Goal: Task Accomplishment & Management: Complete application form

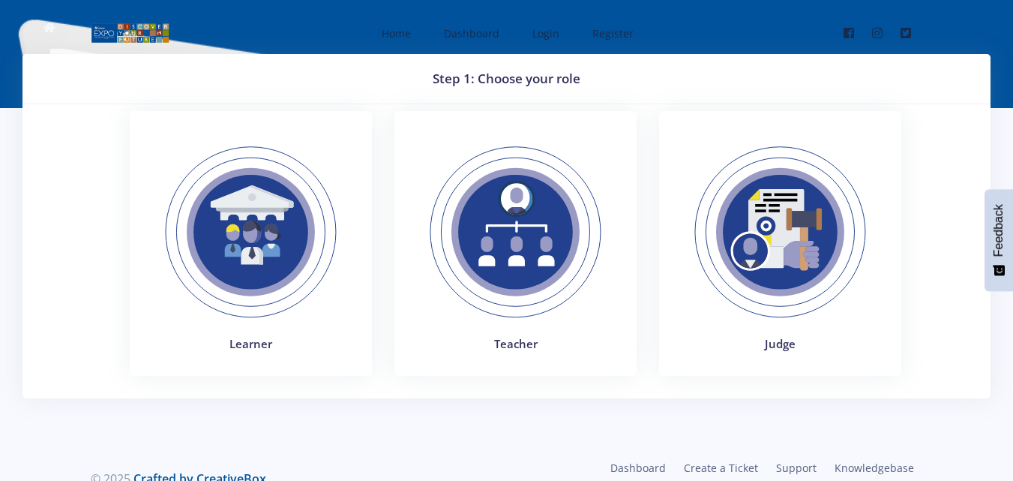
click at [486, 242] on img at bounding box center [515, 232] width 206 height 206
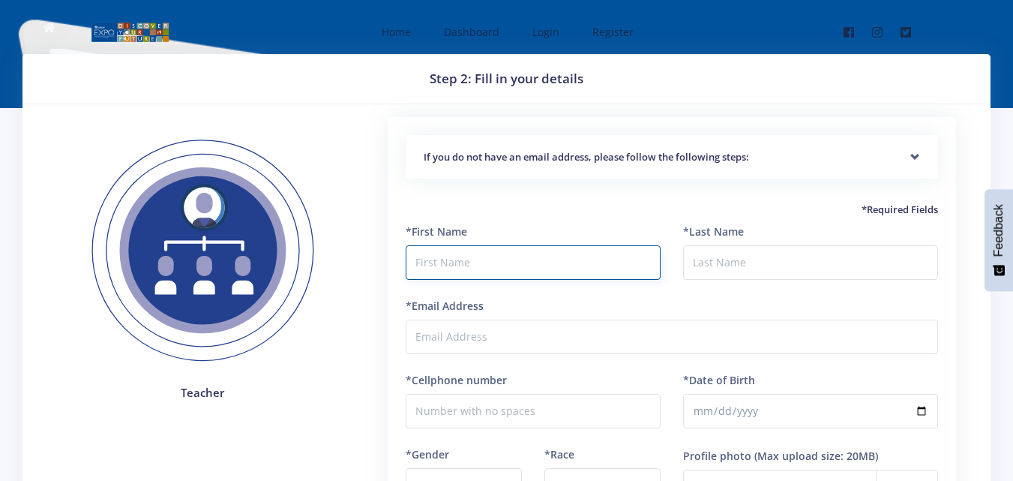
click at [544, 273] on input "text" at bounding box center [533, 262] width 255 height 34
type input "Nyeleti Appreciate"
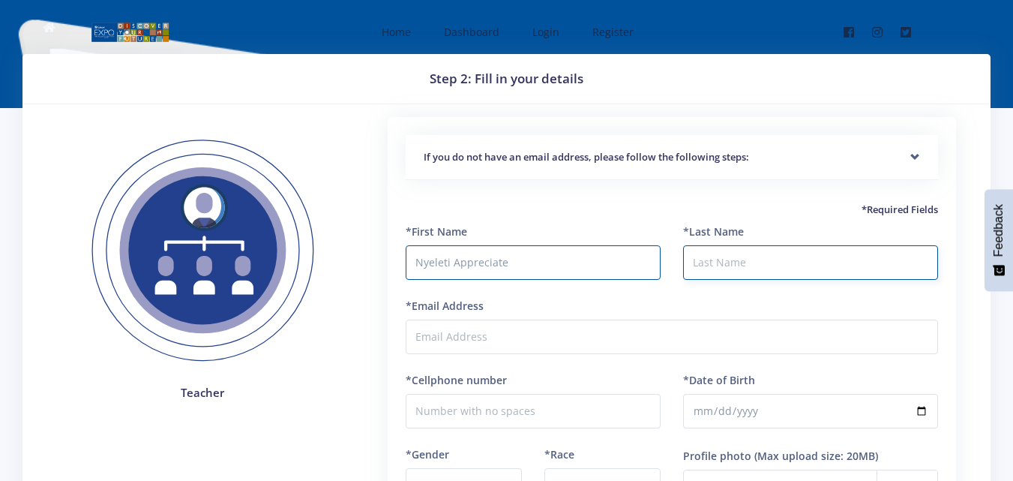
click at [711, 268] on input "*Last Name" at bounding box center [810, 262] width 255 height 34
type input "Chauken"
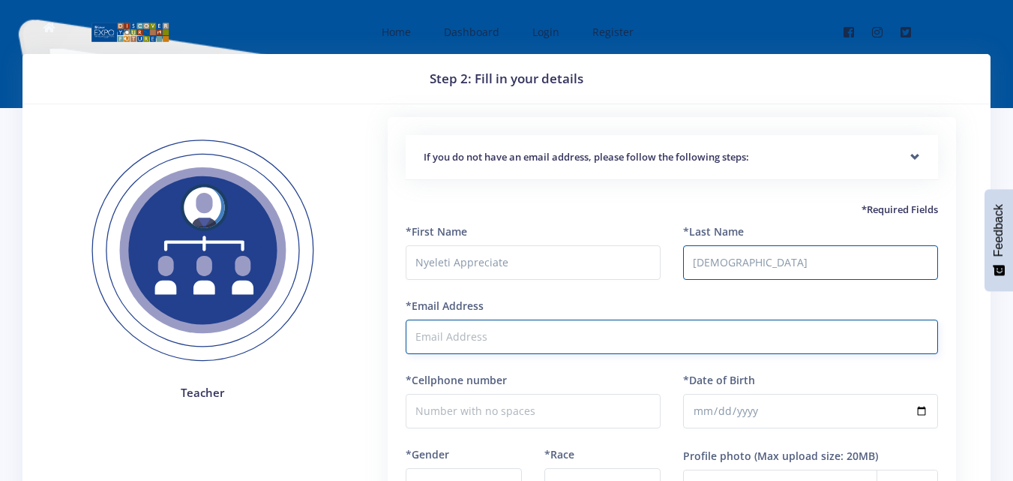
click at [487, 337] on input "*Email Address" at bounding box center [672, 336] width 532 height 34
type input "[DOMAIN_NAME][EMAIL_ADDRESS][DOMAIN_NAME]"
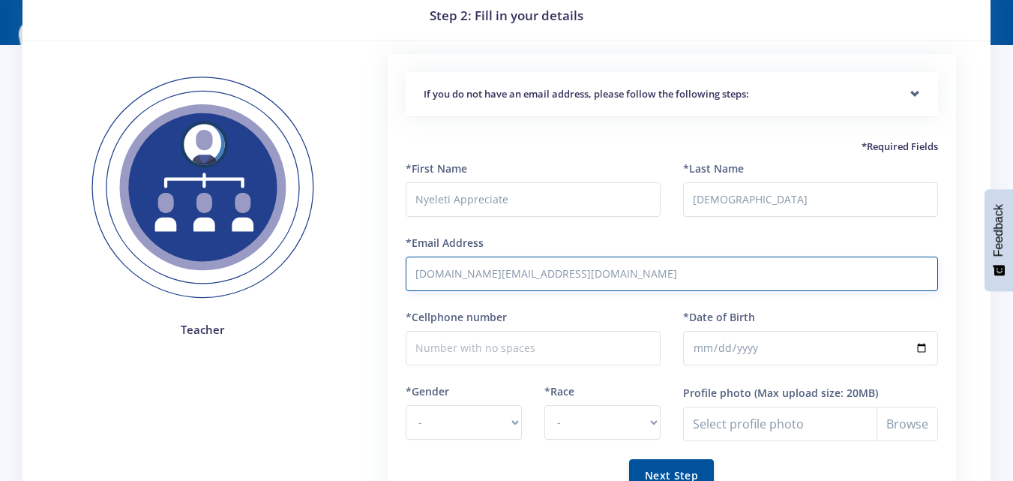
scroll to position [88, 0]
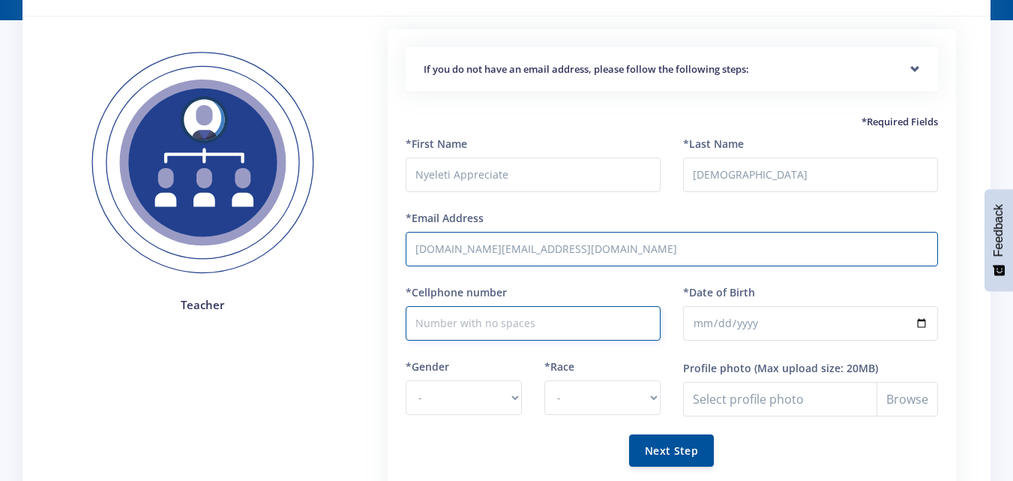
click at [478, 325] on input "*Cellphone number" at bounding box center [533, 323] width 255 height 34
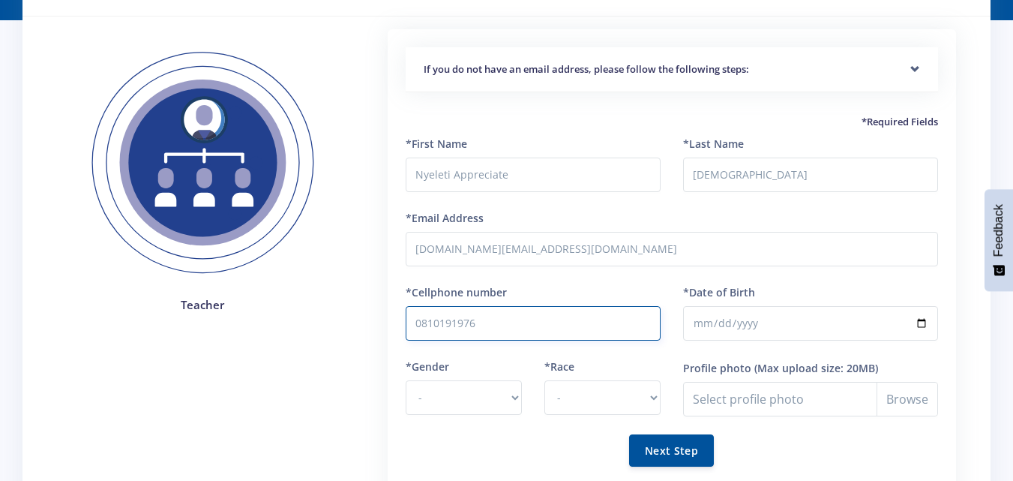
type input "0810191976"
click at [715, 339] on input "*Date of Birth" at bounding box center [810, 323] width 255 height 34
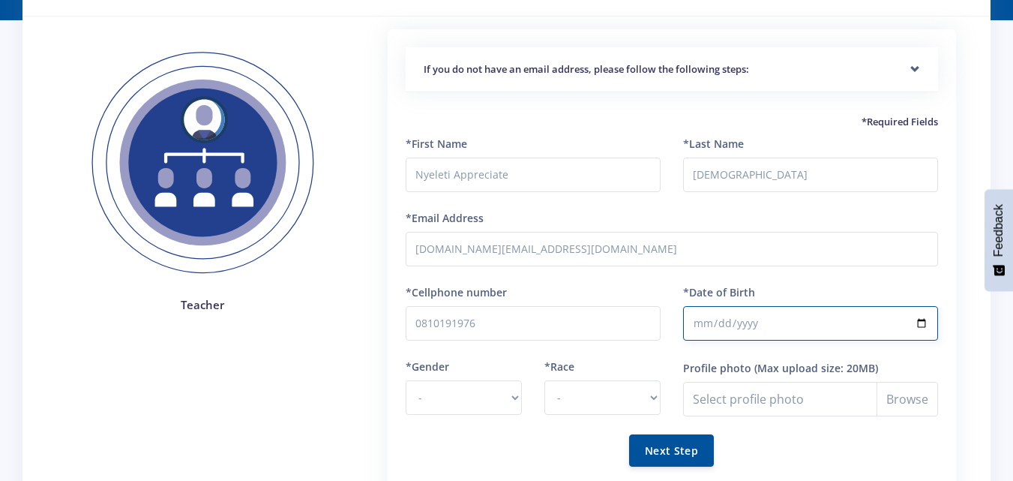
type input "1994-11-06"
click at [518, 404] on select "- Male Female" at bounding box center [464, 397] width 116 height 34
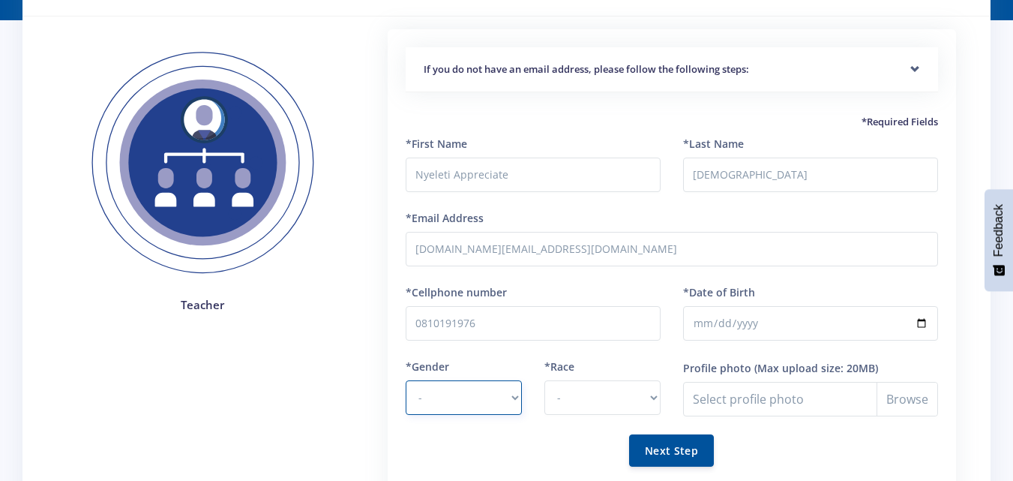
select select "F"
click at [406, 380] on select "- Male Female" at bounding box center [464, 397] width 116 height 34
click at [595, 392] on select "- African Asian Coloured Indian White Other" at bounding box center [602, 397] width 116 height 34
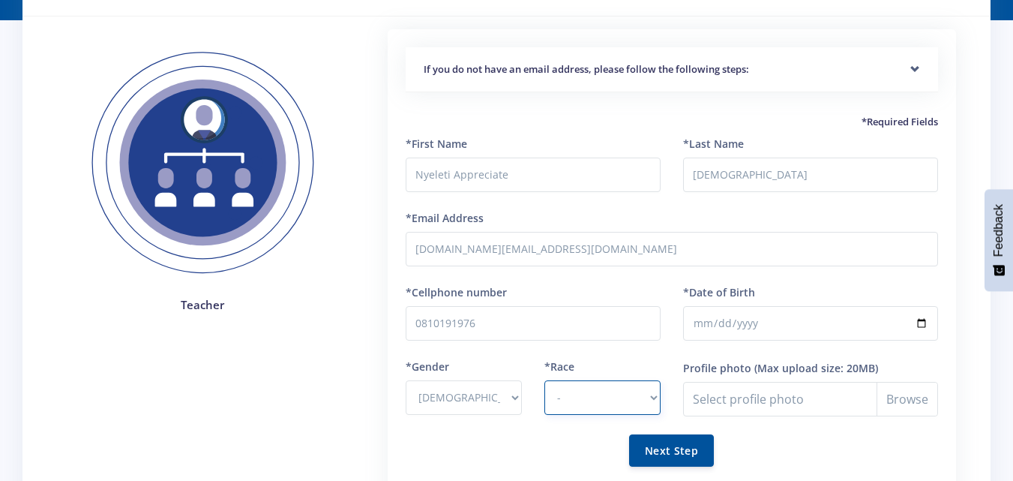
select select "African"
click at [544, 380] on select "- African Asian Coloured Indian White Other" at bounding box center [602, 397] width 116 height 34
click at [663, 444] on button "Next Step" at bounding box center [671, 449] width 85 height 32
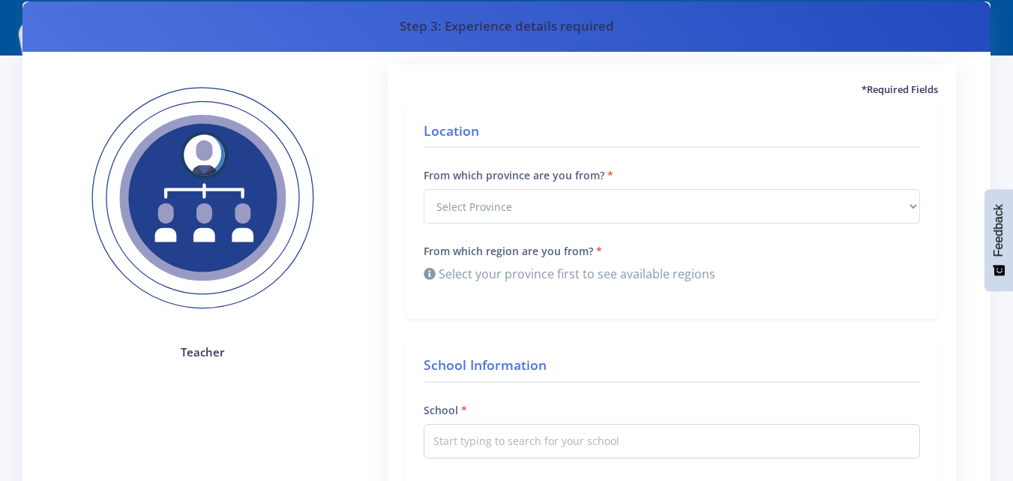
scroll to position [48, 0]
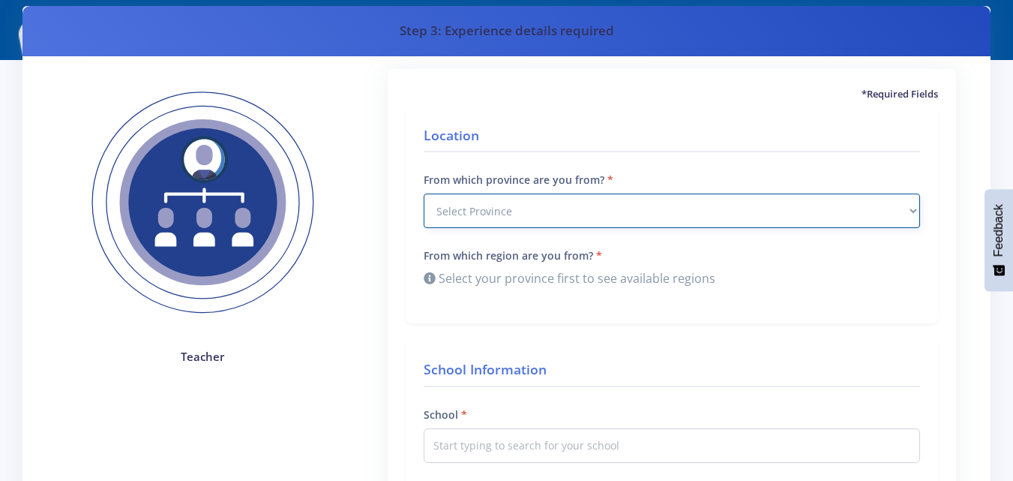
click at [538, 211] on select "Select Province Western Cape Eastern Cape Northern Cape North West Free State" at bounding box center [672, 210] width 496 height 34
select select "8"
click at [424, 193] on select "Select Province Western Cape Eastern Cape Northern Cape North West Free State" at bounding box center [672, 210] width 496 height 34
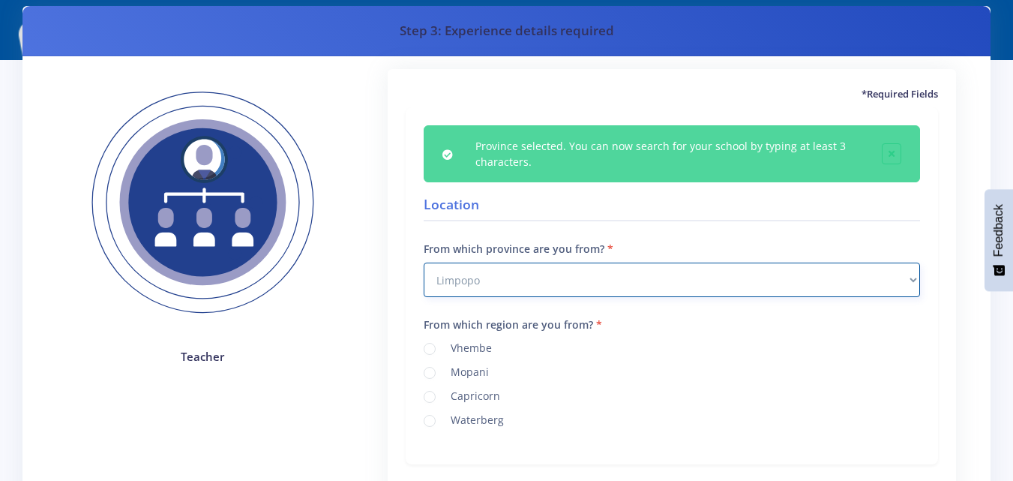
click at [519, 280] on select "Select Province Western Cape Eastern Cape Northern Cape North West Free State" at bounding box center [672, 279] width 496 height 34
click at [424, 262] on select "Select Province Western Cape Eastern Cape Northern Cape North West Free State" at bounding box center [672, 279] width 496 height 34
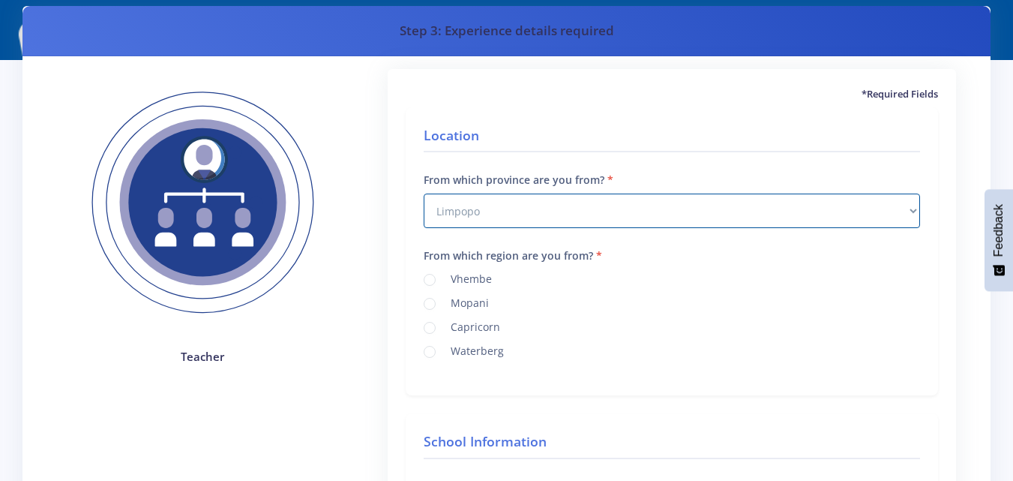
click at [445, 304] on label "Mopani" at bounding box center [467, 301] width 44 height 12
click at [445, 303] on input "Mopani" at bounding box center [450, 298] width 10 height 10
radio input "true"
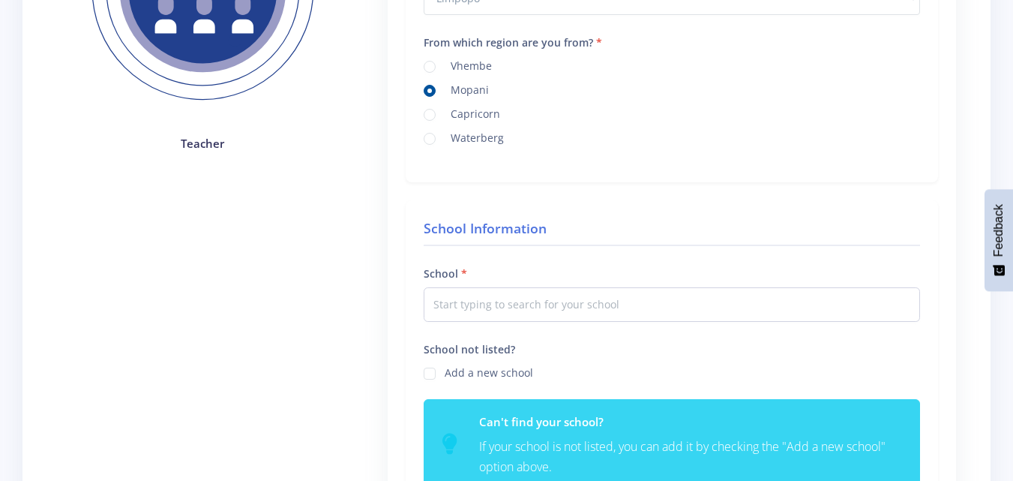
scroll to position [273, 0]
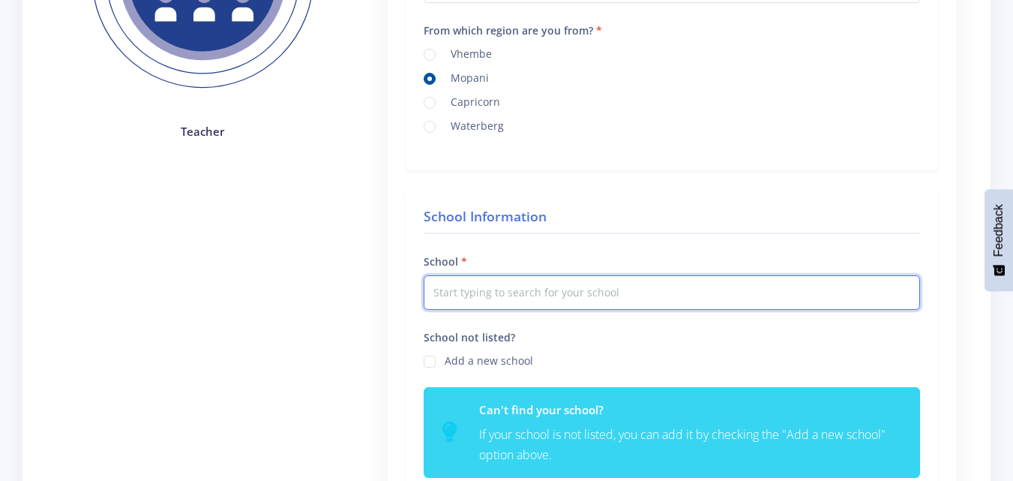
click at [520, 286] on input "text" at bounding box center [672, 292] width 496 height 34
type input "N"
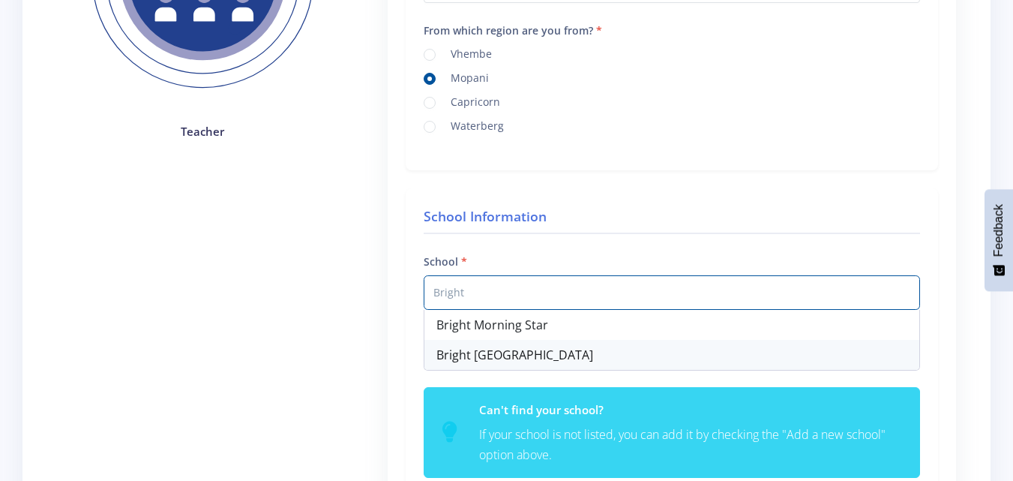
click at [529, 349] on div "Bright Star Learning Centre" at bounding box center [671, 355] width 495 height 30
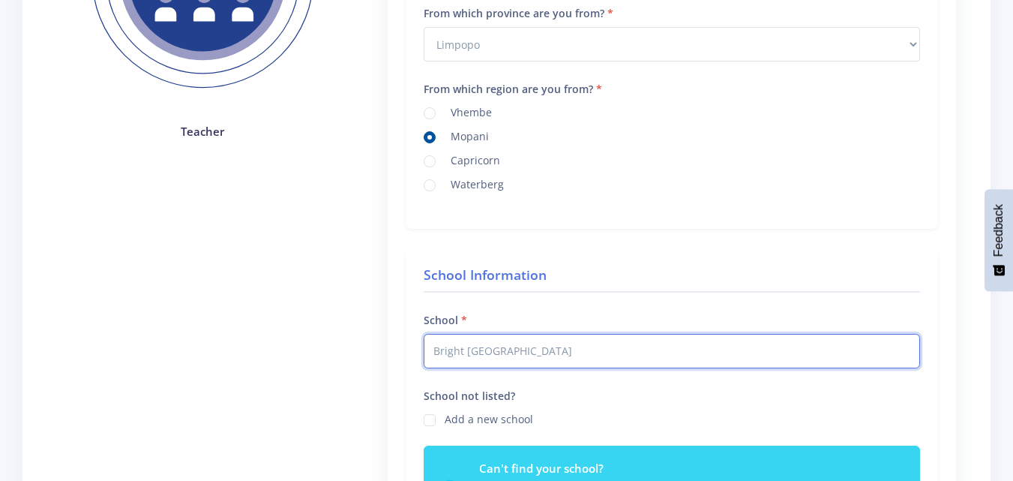
click at [487, 353] on input "Bright Star Learning Centre" at bounding box center [672, 351] width 496 height 34
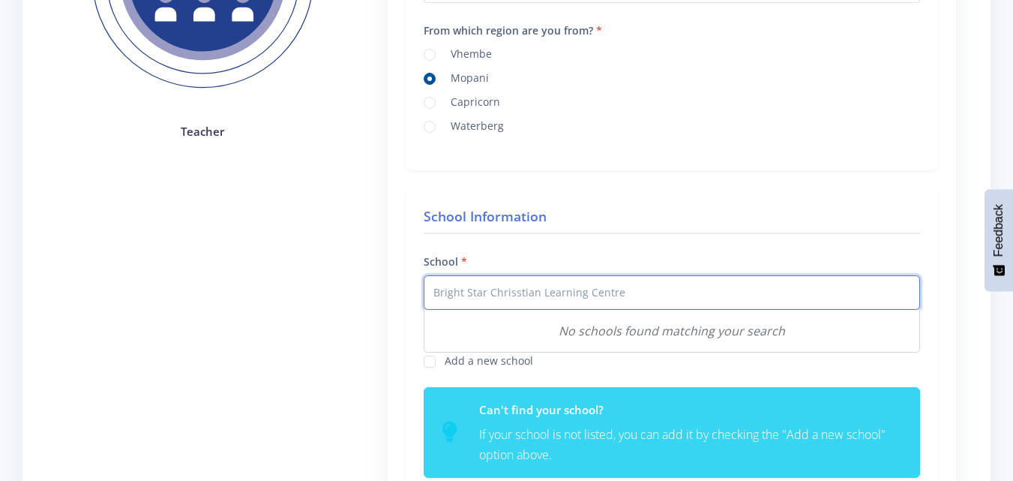
type input "Bright Star Chrisstian Learning Centre"
click at [609, 344] on div "No schools found matching your search" at bounding box center [671, 331] width 495 height 42
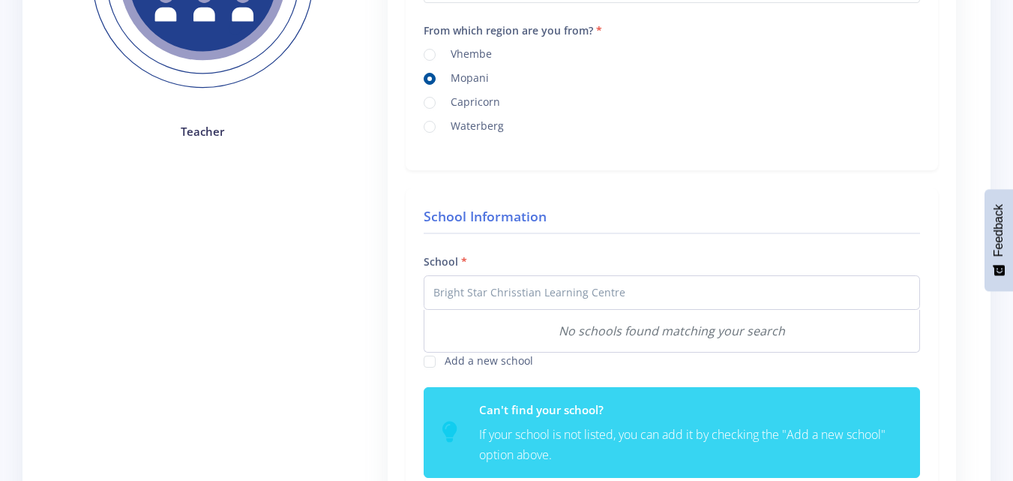
click at [666, 382] on div "School not listed? Add a new school" at bounding box center [671, 357] width 519 height 59
click at [445, 359] on label "Add a new school" at bounding box center [489, 358] width 88 height 12
click at [445, 359] on input "School not listed?" at bounding box center [450, 356] width 10 height 10
checkbox input "true"
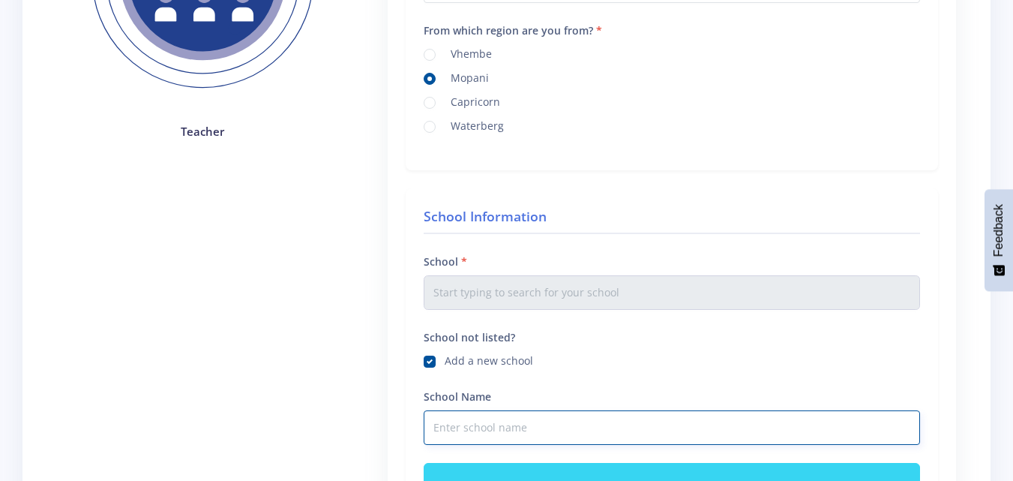
click at [477, 427] on input "School Name" at bounding box center [672, 427] width 496 height 34
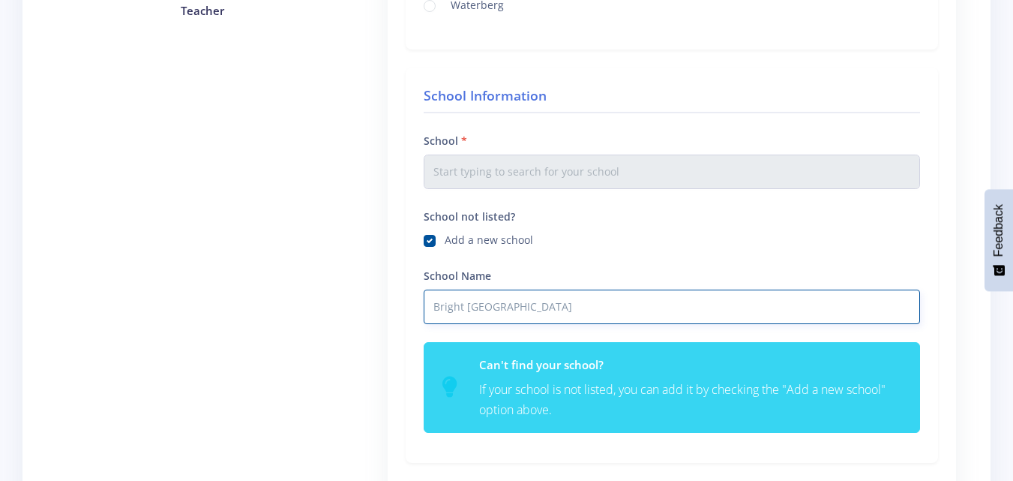
scroll to position [391, 0]
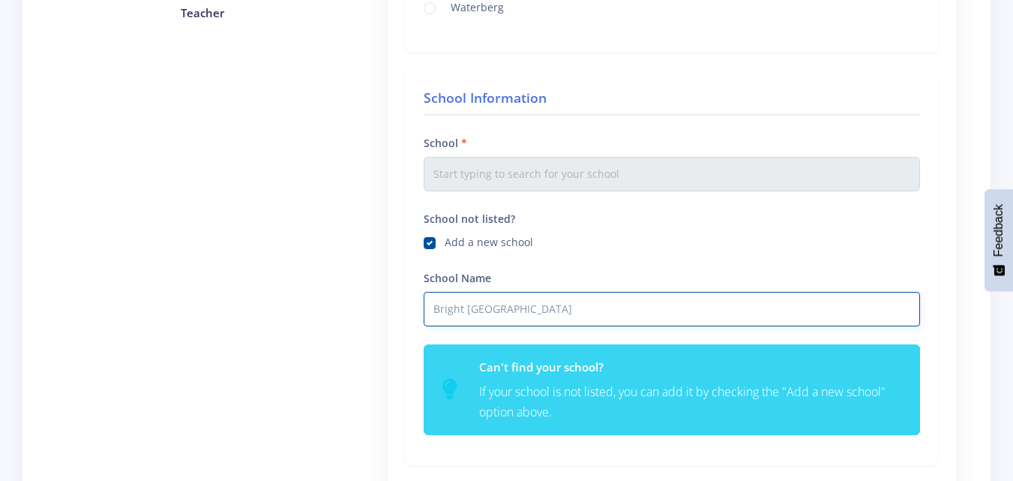
type input "Bright Star Christian Learning centre"
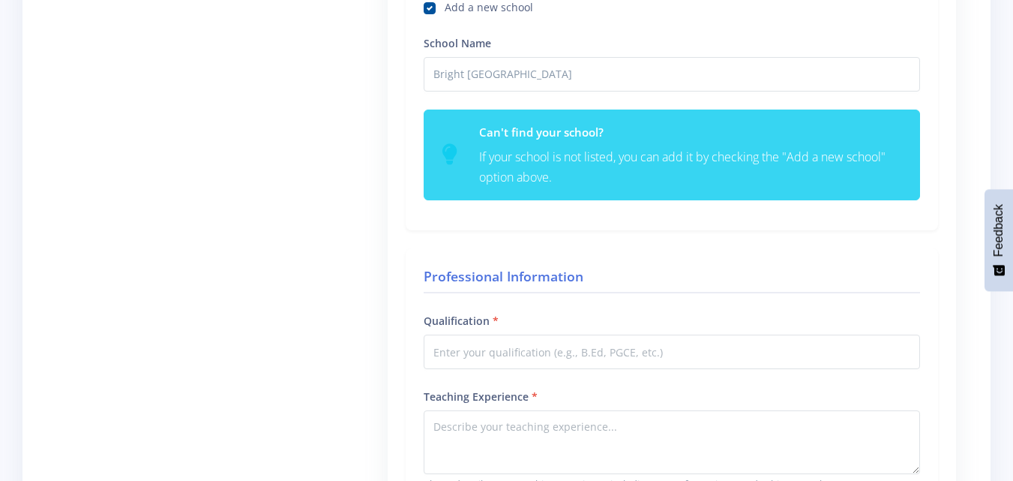
scroll to position [699, 0]
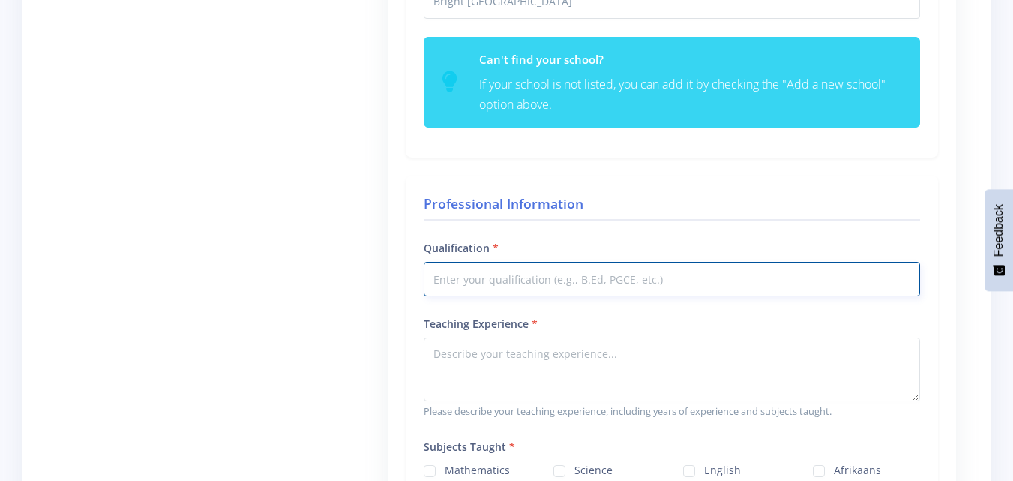
click at [541, 282] on input "Qualification" at bounding box center [672, 279] width 496 height 34
type input "PGCE and BSC Geography"
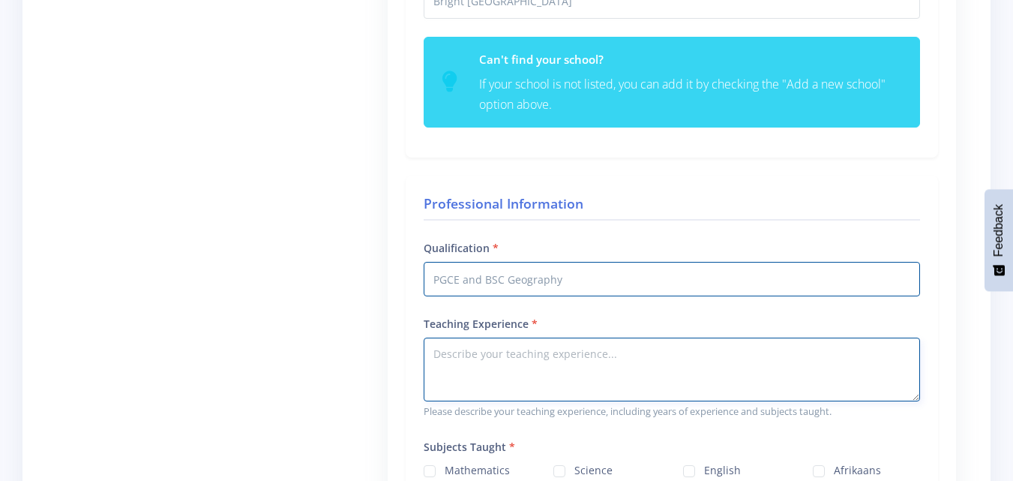
click at [567, 370] on textarea "Teaching Experience" at bounding box center [672, 369] width 496 height 64
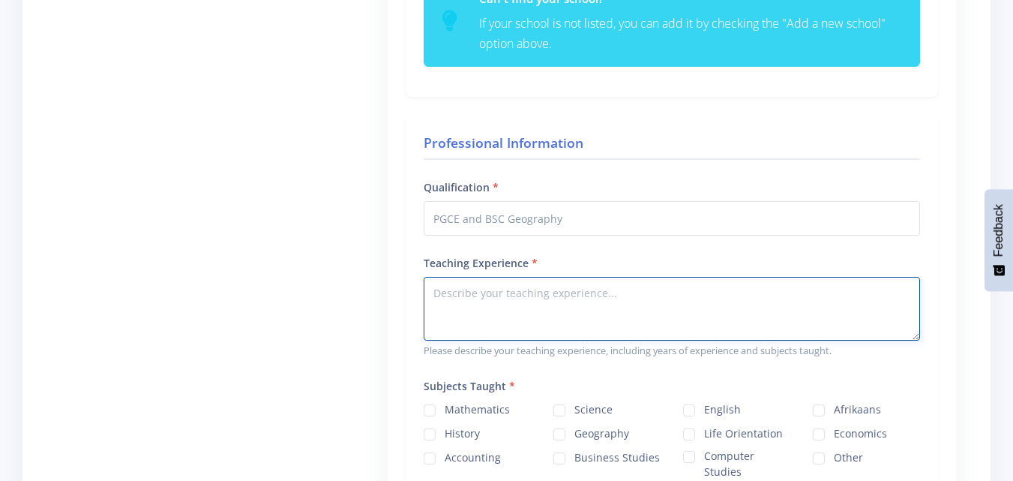
scroll to position [785, 0]
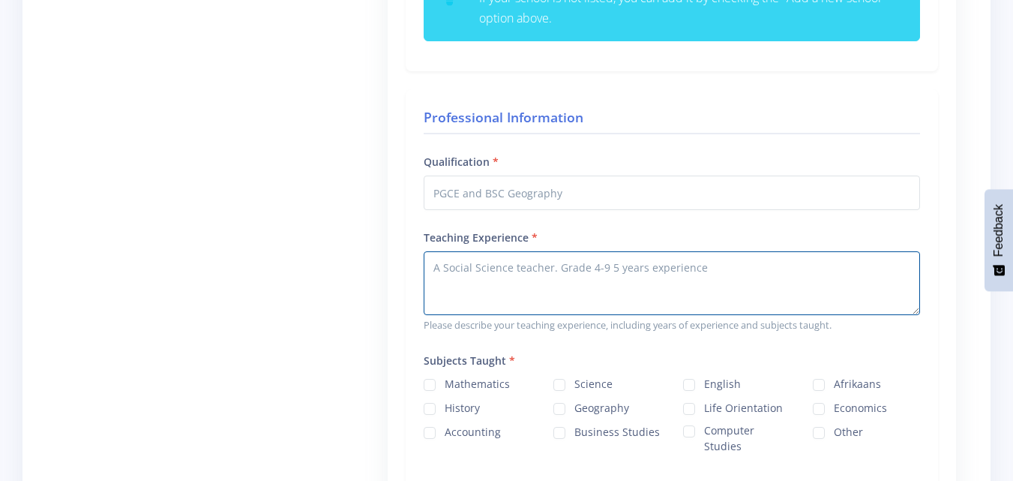
click at [702, 343] on div "Professional Information Qualification PGCE and BSC Geography Teaching Experien…" at bounding box center [672, 289] width 532 height 401
click at [609, 271] on textarea "A Social Science teacher. Grade 4-9 5 years experience" at bounding box center [672, 283] width 496 height 64
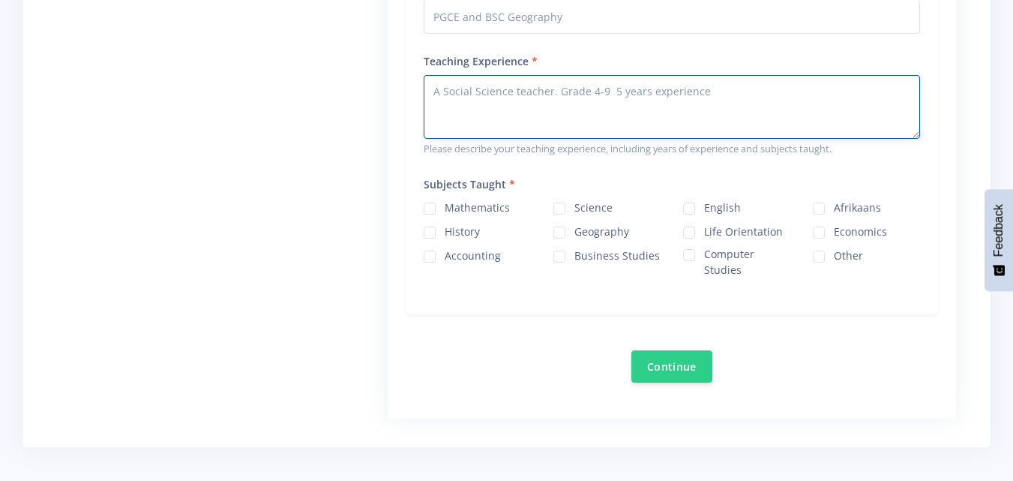
scroll to position [987, 0]
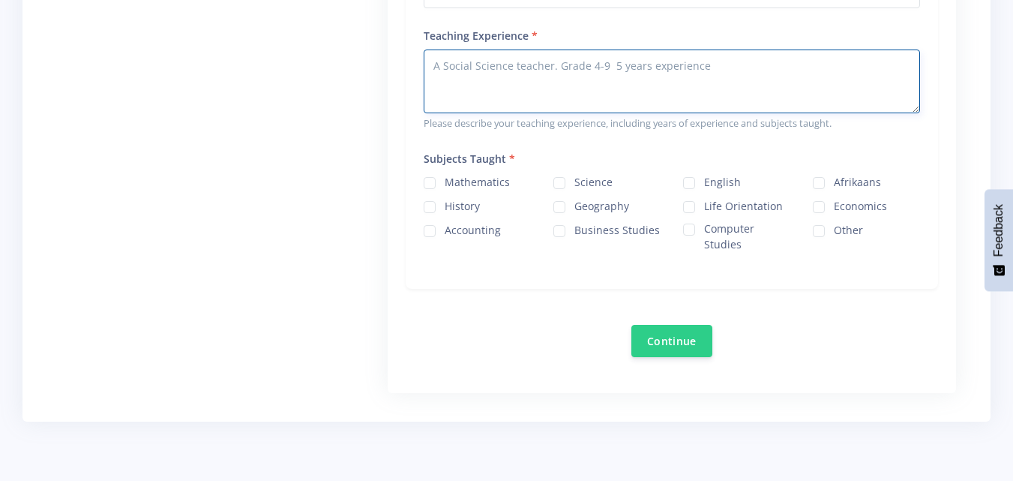
type textarea "A Social Science teacher. Grade 4-9 5 years experience"
click at [574, 205] on label "Geography" at bounding box center [601, 204] width 55 height 12
click at [574, 205] on input "Geography" at bounding box center [579, 201] width 10 height 10
checkbox input "true"
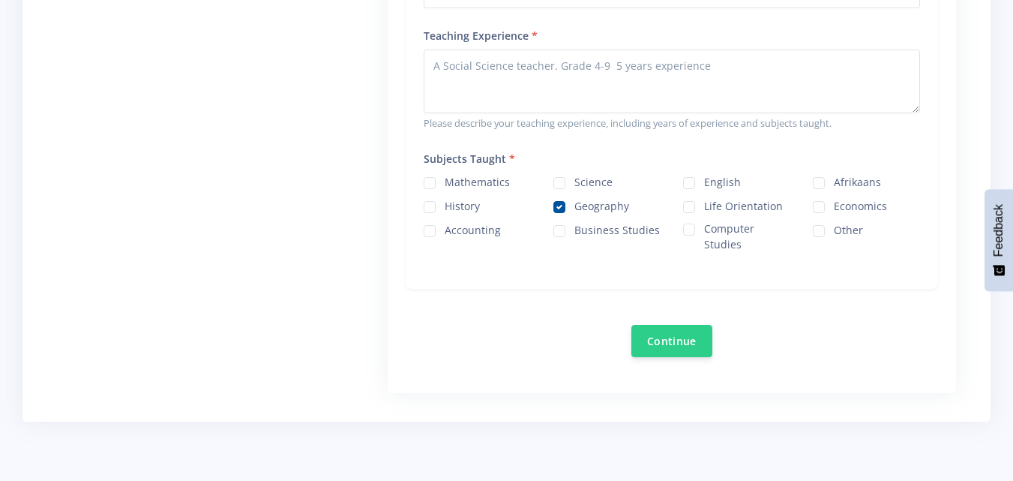
click at [566, 181] on div "Science" at bounding box center [606, 181] width 107 height 18
click at [555, 173] on div "Science" at bounding box center [606, 181] width 107 height 18
click at [445, 209] on label "History" at bounding box center [462, 204] width 35 height 12
click at [445, 206] on input "History" at bounding box center [450, 201] width 10 height 10
checkbox input "true"
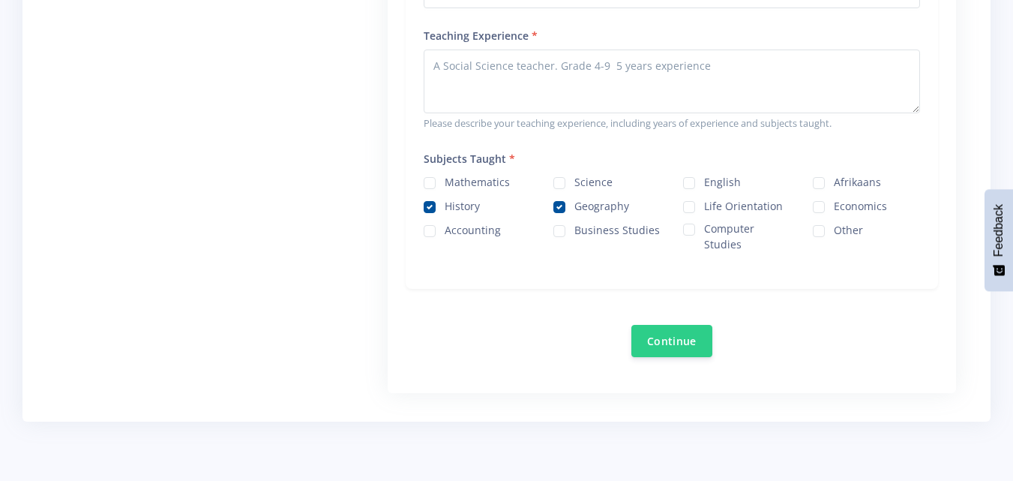
click at [574, 178] on label "Science" at bounding box center [593, 180] width 38 height 12
click at [574, 178] on input "Science" at bounding box center [579, 177] width 10 height 10
checkbox input "true"
click at [834, 232] on label "Other" at bounding box center [848, 228] width 29 height 12
click at [834, 230] on input "Other" at bounding box center [839, 225] width 10 height 10
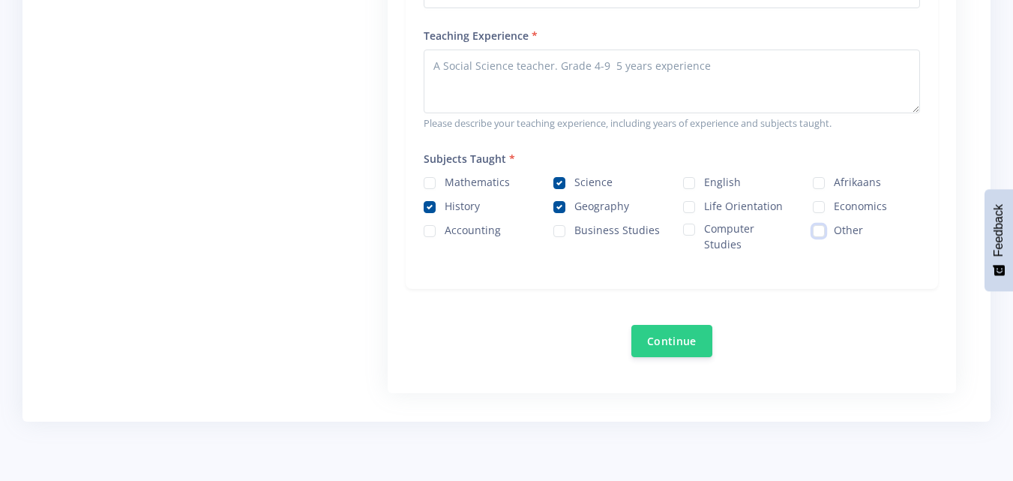
checkbox input "true"
click at [690, 341] on button "Continue" at bounding box center [671, 340] width 81 height 32
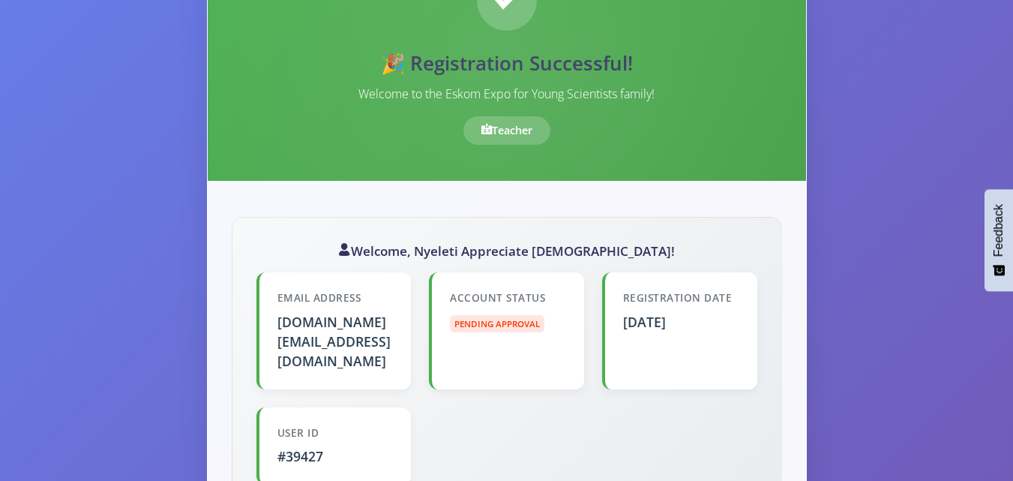
scroll to position [80, 0]
